Goal: Task Accomplishment & Management: Manage account settings

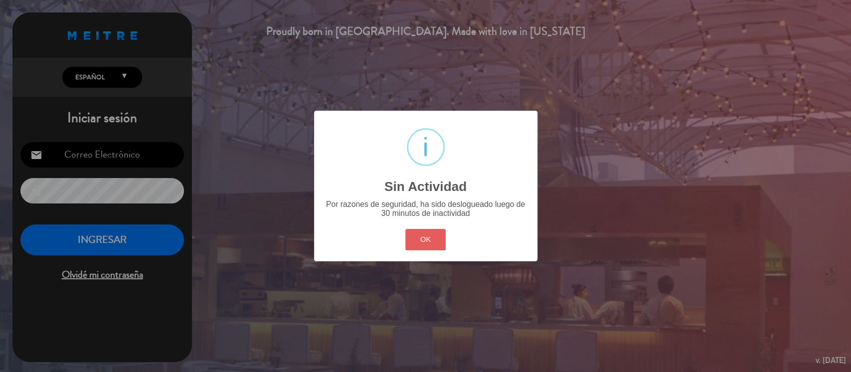
type input "[EMAIL_ADDRESS][DOMAIN_NAME]"
drag, startPoint x: 427, startPoint y: 240, endPoint x: 187, endPoint y: 257, distance: 239.9
click at [425, 239] on button "OK" at bounding box center [425, 239] width 40 height 21
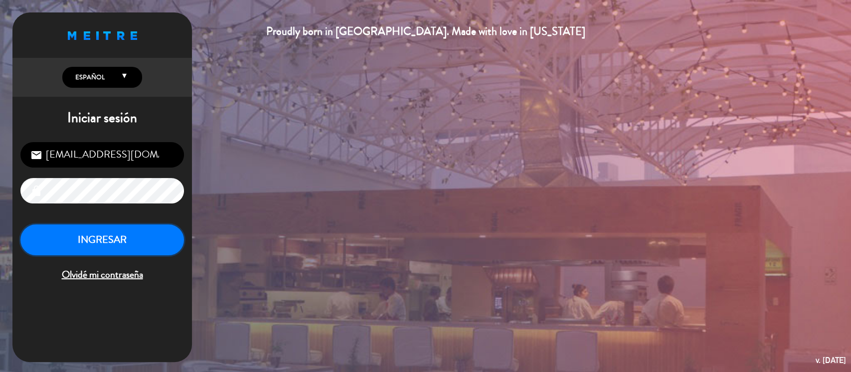
click at [127, 241] on button "INGRESAR" at bounding box center [102, 239] width 164 height 31
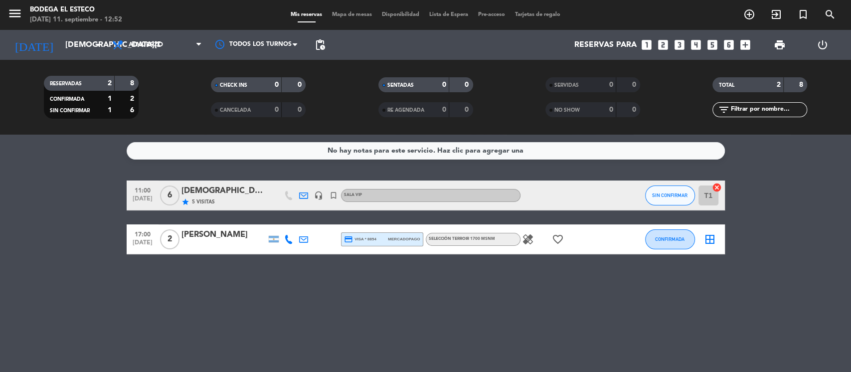
click at [206, 296] on div "No hay notas para este servicio. Haz clic para agregar una 11:00 [DATE] 6 Enolo…" at bounding box center [425, 253] width 851 height 237
